Goal: Information Seeking & Learning: Learn about a topic

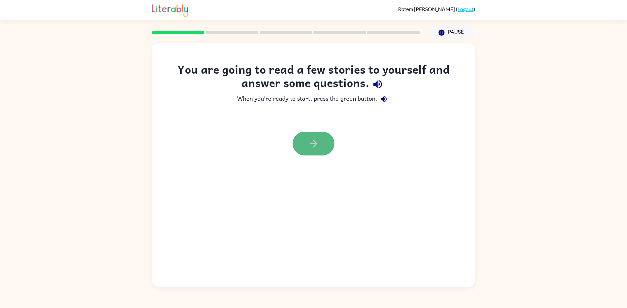
click at [320, 144] on button "button" at bounding box center [313, 144] width 42 height 24
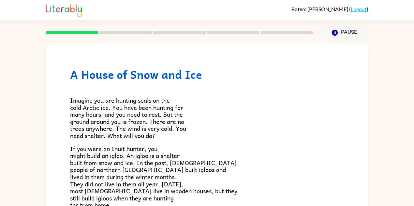
scroll to position [22, 0]
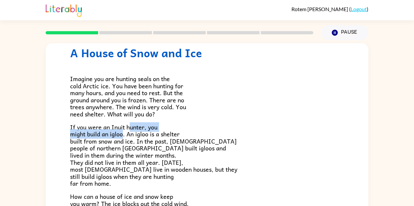
drag, startPoint x: 126, startPoint y: 133, endPoint x: 102, endPoint y: 133, distance: 23.5
click at [104, 134] on span "If you were an Inuit hunter, you might build an igloo. An igloo is a shelter bu…" at bounding box center [153, 155] width 167 height 66
click at [121, 125] on span "If you were an Inuit hunter, you might build an igloo. An igloo is a shelter bu…" at bounding box center [153, 155] width 167 height 66
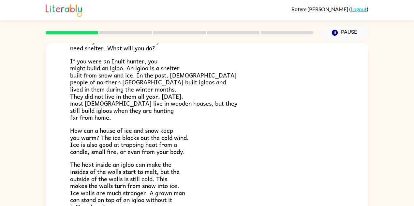
scroll to position [109, 0]
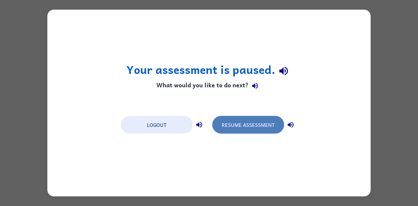
click at [230, 127] on button "Resume Assessment" at bounding box center [248, 125] width 72 height 18
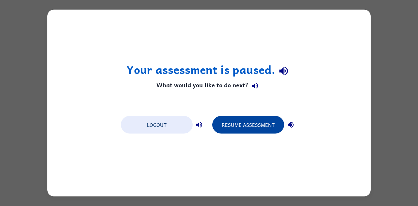
click at [254, 123] on button "Resume Assessment" at bounding box center [248, 125] width 72 height 18
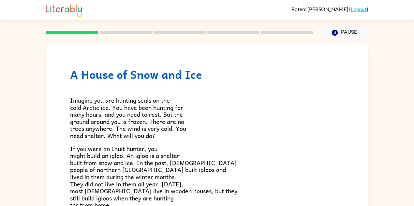
click at [272, 87] on div "Imagine you are hunting seals on the cold Arctic ice. You have been hunting for…" at bounding box center [207, 189] width 274 height 216
click at [339, 30] on icon "Pause" at bounding box center [335, 32] width 7 height 7
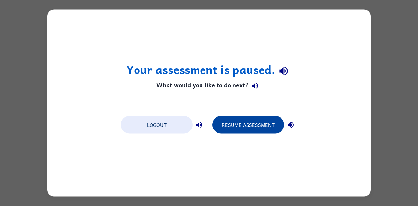
click at [236, 117] on button "Resume Assessment" at bounding box center [248, 125] width 72 height 18
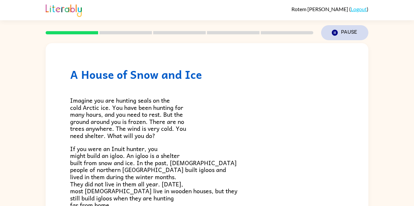
drag, startPoint x: 331, startPoint y: 29, endPoint x: 328, endPoint y: 35, distance: 7.2
click at [330, 30] on button "Pause Pause" at bounding box center [344, 32] width 47 height 15
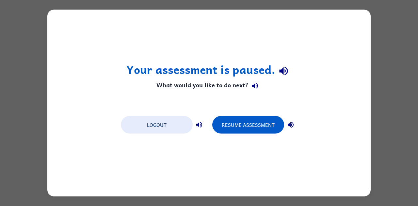
click at [178, 146] on div "Your assessment is paused. What would you like to do next? Logout Resume Assess…" at bounding box center [208, 103] width 323 height 186
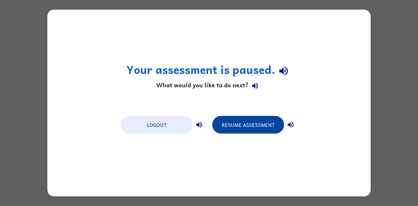
click at [242, 132] on button "Resume Assessment" at bounding box center [248, 125] width 72 height 18
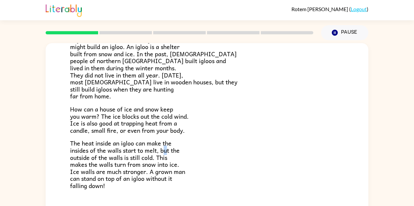
drag, startPoint x: 163, startPoint y: 150, endPoint x: 168, endPoint y: 151, distance: 5.0
click at [168, 151] on span "The heat inside an igloo can make the insides of the walls start to melt, but t…" at bounding box center [127, 164] width 115 height 52
click at [161, 151] on span "The heat inside an igloo can make the insides of the walls start to melt, but t…" at bounding box center [127, 164] width 115 height 52
drag, startPoint x: 161, startPoint y: 151, endPoint x: 170, endPoint y: 152, distance: 8.6
click at [170, 152] on span "The heat inside an igloo can make the insides of the walls start to melt, but t…" at bounding box center [127, 164] width 115 height 52
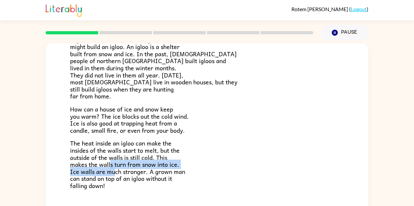
click at [112, 165] on span "The heat inside an igloo can make the insides of the walls start to melt, but t…" at bounding box center [127, 164] width 115 height 52
click at [115, 168] on span "The heat inside an igloo can make the insides of the walls start to melt, but t…" at bounding box center [127, 164] width 115 height 52
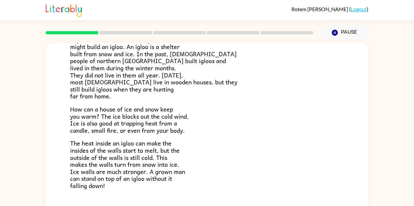
click at [114, 167] on span "The heat inside an igloo can make the insides of the walls start to melt, but t…" at bounding box center [127, 164] width 115 height 52
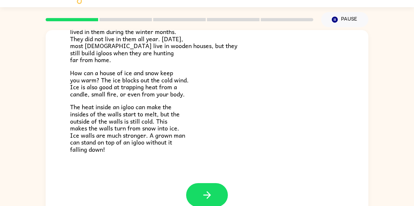
scroll to position [24, 0]
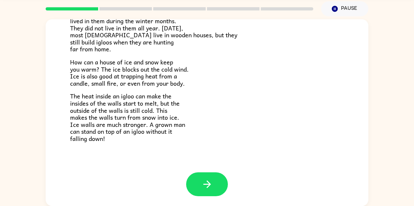
click at [203, 179] on icon "button" at bounding box center [207, 183] width 11 height 11
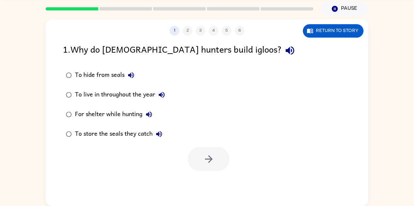
scroll to position [0, 0]
click at [285, 52] on icon "button" at bounding box center [290, 50] width 11 height 11
click at [132, 74] on icon "button" at bounding box center [131, 75] width 8 height 8
click at [163, 95] on icon "button" at bounding box center [162, 95] width 8 height 8
click at [153, 112] on icon "button" at bounding box center [149, 114] width 8 height 8
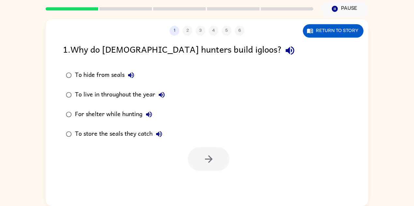
click at [162, 134] on icon "button" at bounding box center [159, 134] width 6 height 6
click at [211, 161] on icon "button" at bounding box center [208, 158] width 11 height 11
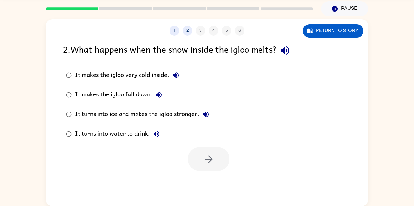
click at [179, 76] on icon "button" at bounding box center [176, 75] width 8 height 8
click at [163, 95] on icon "button" at bounding box center [159, 95] width 8 height 8
click at [204, 116] on icon "button" at bounding box center [206, 114] width 8 height 8
drag, startPoint x: 158, startPoint y: 136, endPoint x: 153, endPoint y: 139, distance: 5.7
click at [158, 136] on icon "button" at bounding box center [157, 134] width 8 height 8
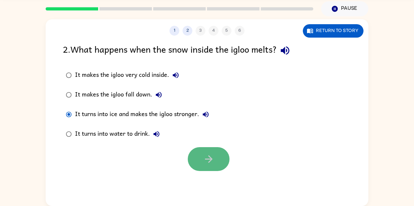
click at [202, 155] on button "button" at bounding box center [209, 159] width 42 height 24
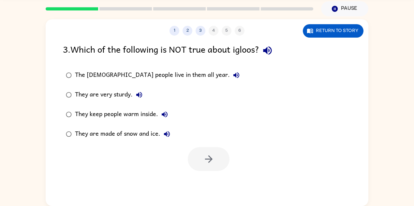
click at [270, 49] on icon "button" at bounding box center [267, 50] width 8 height 8
drag, startPoint x: 173, startPoint y: 48, endPoint x: 189, endPoint y: 48, distance: 16.0
click at [189, 48] on div "3 . Which of the following is NOT true about igloos?" at bounding box center [207, 50] width 288 height 17
click at [234, 75] on icon "button" at bounding box center [237, 75] width 6 height 6
click at [233, 74] on icon "button" at bounding box center [237, 75] width 8 height 8
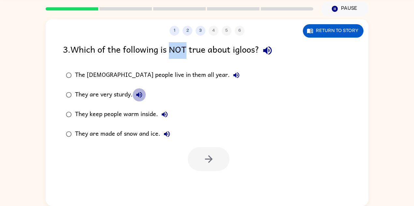
drag, startPoint x: 135, startPoint y: 89, endPoint x: 139, endPoint y: 96, distance: 7.6
click at [136, 91] on button "They are very sturdy." at bounding box center [139, 94] width 13 height 13
click at [164, 117] on icon "button" at bounding box center [165, 114] width 8 height 8
click at [170, 133] on icon "button" at bounding box center [167, 134] width 8 height 8
drag, startPoint x: 81, startPoint y: 70, endPoint x: 97, endPoint y: 70, distance: 15.7
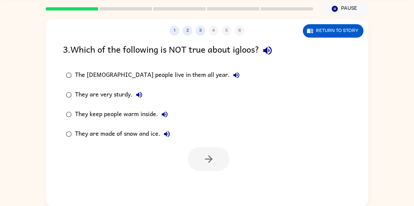
click at [82, 70] on div "The [DEMOGRAPHIC_DATA] people live in them all year." at bounding box center [159, 75] width 168 height 13
click at [201, 162] on button "button" at bounding box center [209, 159] width 42 height 24
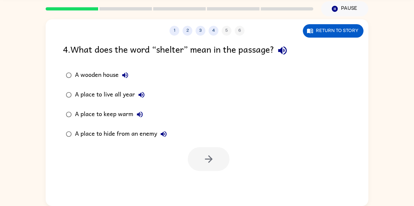
click at [100, 116] on div "A place to keep warm" at bounding box center [110, 114] width 71 height 13
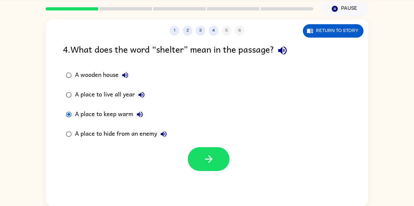
click at [288, 54] on icon "button" at bounding box center [282, 50] width 11 height 11
click at [125, 75] on icon "button" at bounding box center [125, 75] width 6 height 6
click at [124, 73] on icon "button" at bounding box center [125, 75] width 8 height 8
click at [127, 72] on icon "button" at bounding box center [125, 75] width 6 height 6
click at [144, 93] on icon "button" at bounding box center [142, 95] width 6 height 6
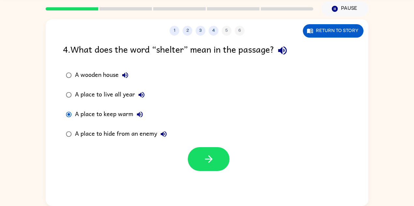
click at [139, 115] on icon "button" at bounding box center [140, 114] width 6 height 6
click at [164, 132] on icon "button" at bounding box center [164, 134] width 8 height 8
click at [200, 163] on button "button" at bounding box center [209, 159] width 42 height 24
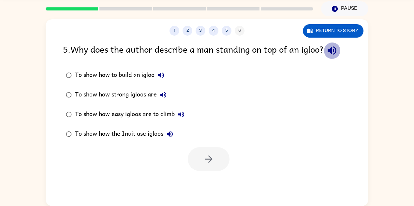
click at [335, 55] on icon "button" at bounding box center [332, 50] width 11 height 11
click at [161, 76] on icon "button" at bounding box center [161, 75] width 6 height 6
click at [164, 97] on icon "button" at bounding box center [164, 95] width 6 height 6
click at [181, 117] on icon "button" at bounding box center [182, 114] width 8 height 8
click at [172, 136] on icon "button" at bounding box center [170, 134] width 6 height 6
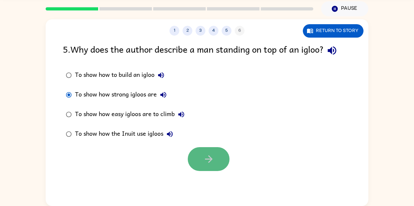
click at [204, 155] on icon "button" at bounding box center [208, 158] width 11 height 11
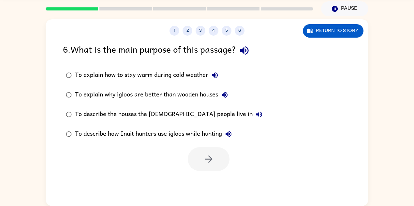
click at [244, 52] on icon "button" at bounding box center [244, 50] width 11 height 11
click at [217, 77] on icon "button" at bounding box center [215, 75] width 6 height 6
click at [226, 95] on icon "button" at bounding box center [225, 95] width 6 height 6
click at [256, 113] on icon "button" at bounding box center [260, 114] width 8 height 8
click at [234, 134] on button "To describe how Inuit hunters use igloos while hunting" at bounding box center [228, 133] width 13 height 13
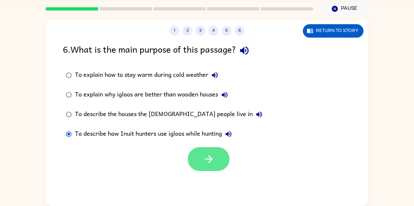
click at [201, 155] on button "button" at bounding box center [209, 159] width 42 height 24
